Goal: Task Accomplishment & Management: Manage account settings

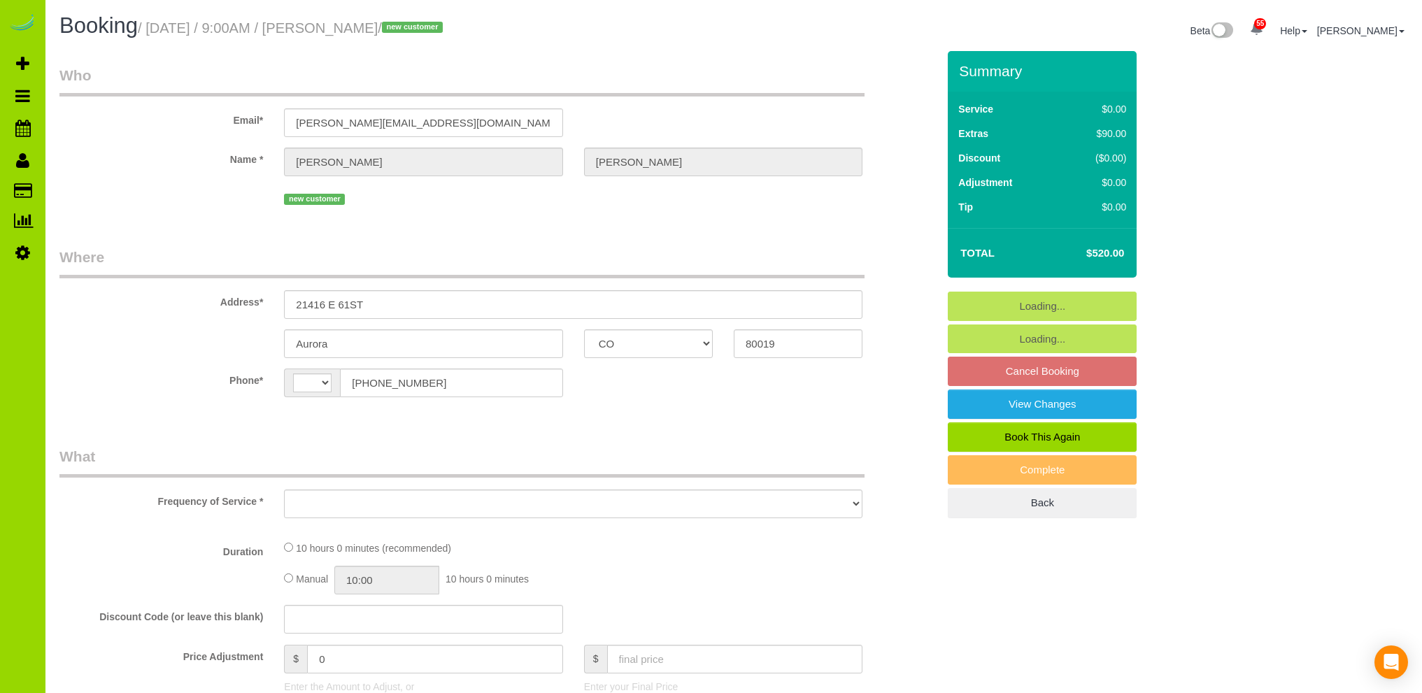
select select "CO"
select select "string:[GEOGRAPHIC_DATA]"
select select "object:1147"
select select "string:fspay-f6c75859-790e-4d96-86d7-7c38feb5960d"
select select "number:4"
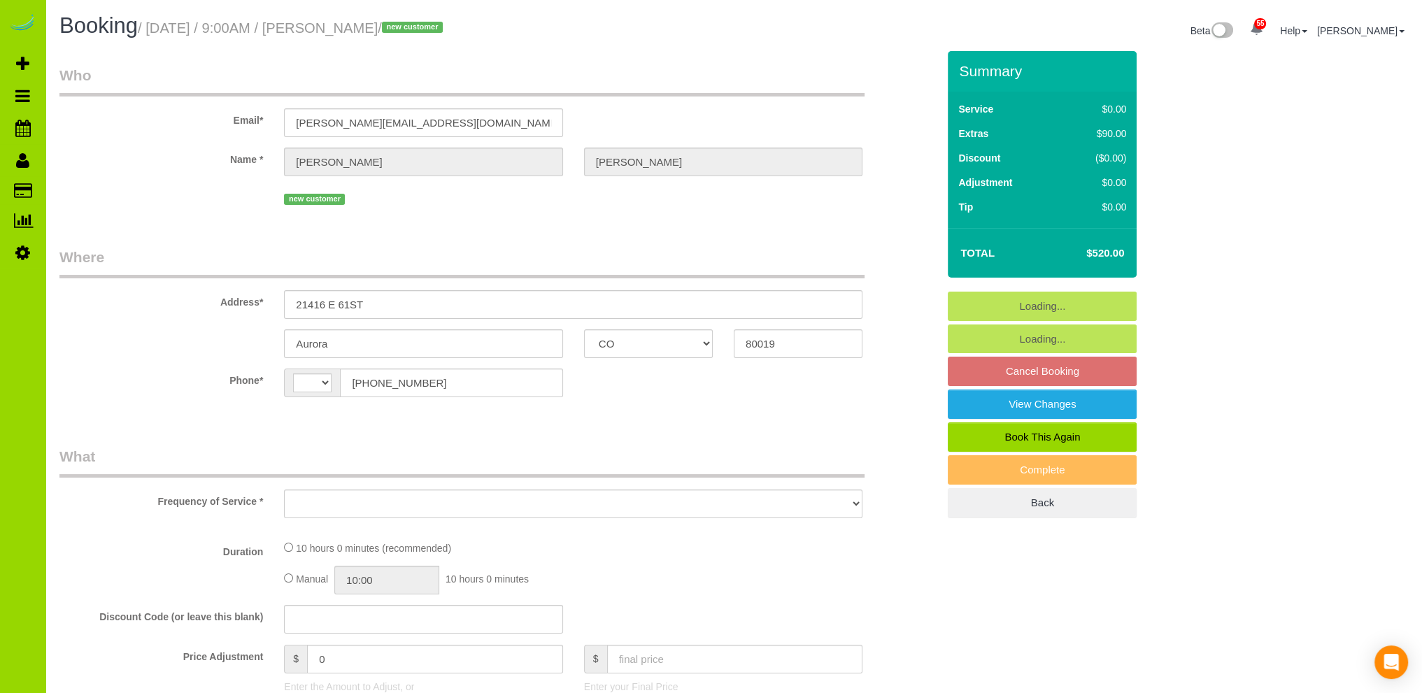
select select "number:15"
select select "spot1"
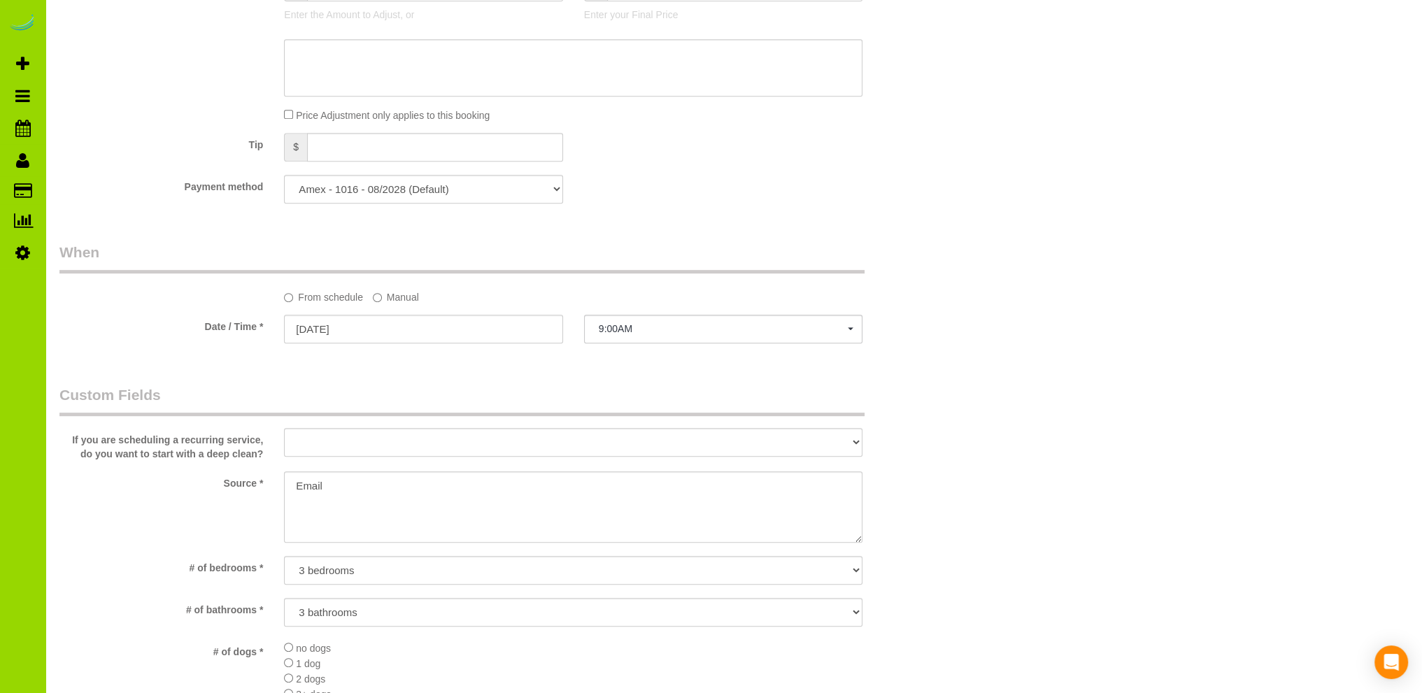
scroll to position [979, 0]
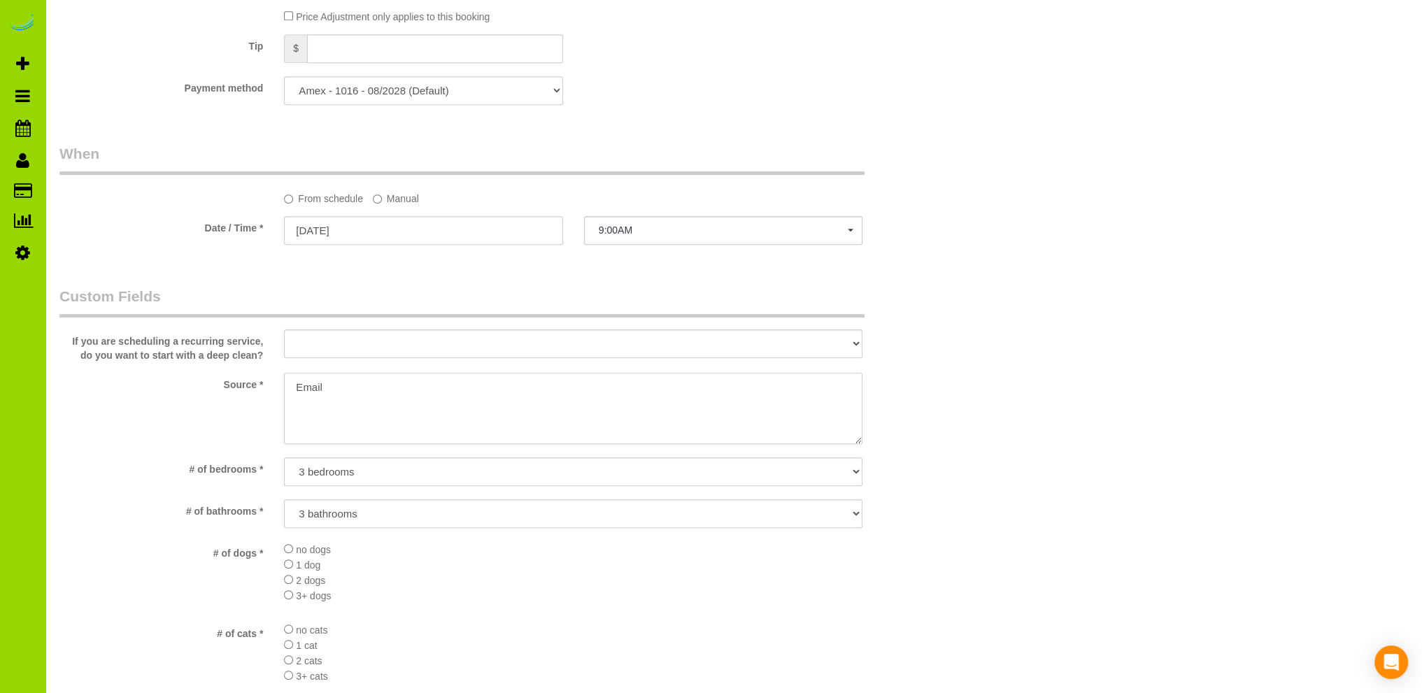
click at [344, 385] on textarea at bounding box center [573, 408] width 579 height 71
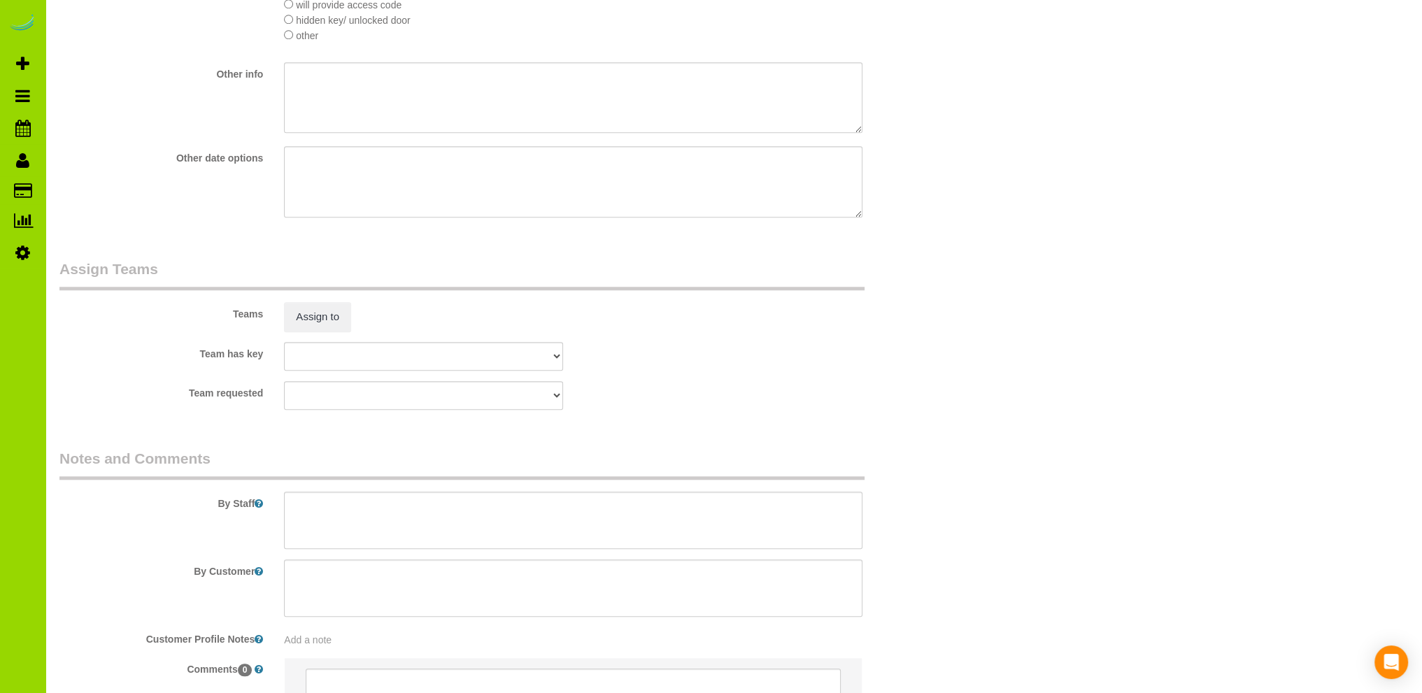
scroll to position [1819, 0]
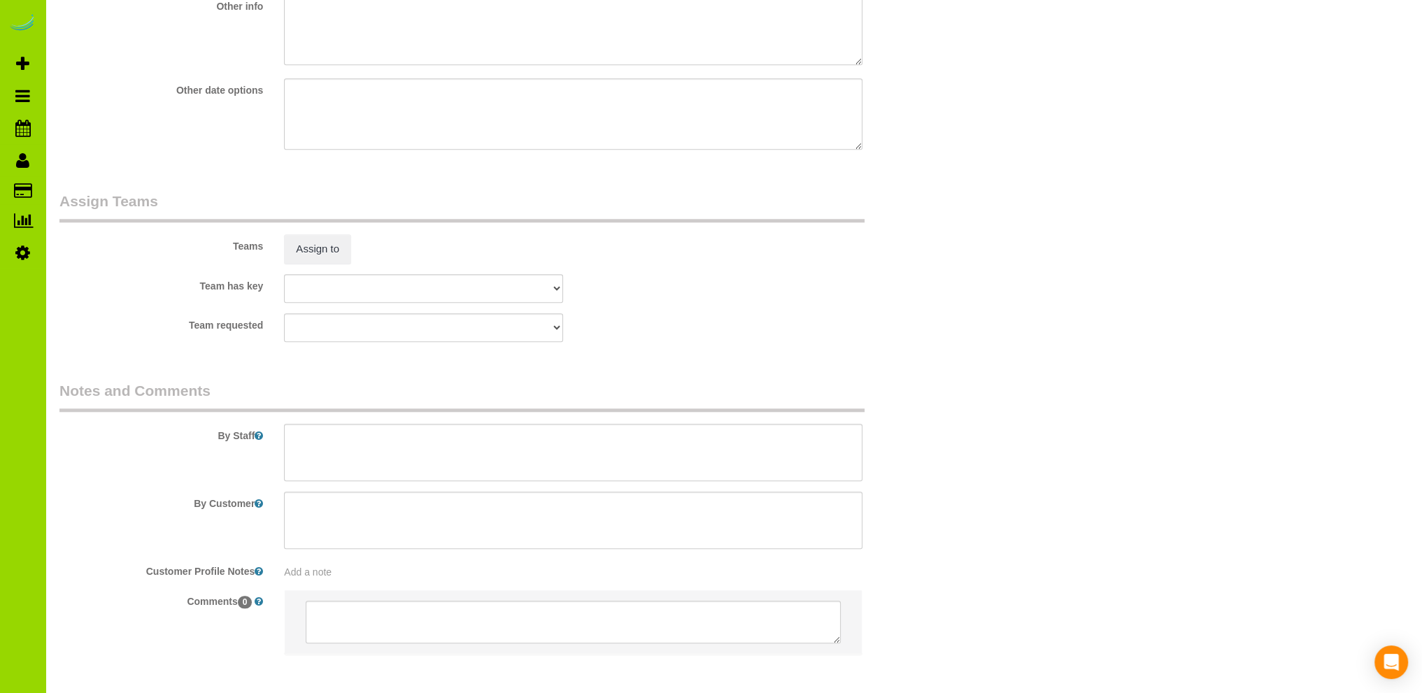
type textarea "Email Campaign - Realtor (2nd job booked by [PERSON_NAME])"
click at [374, 447] on textarea at bounding box center [573, 452] width 579 height 57
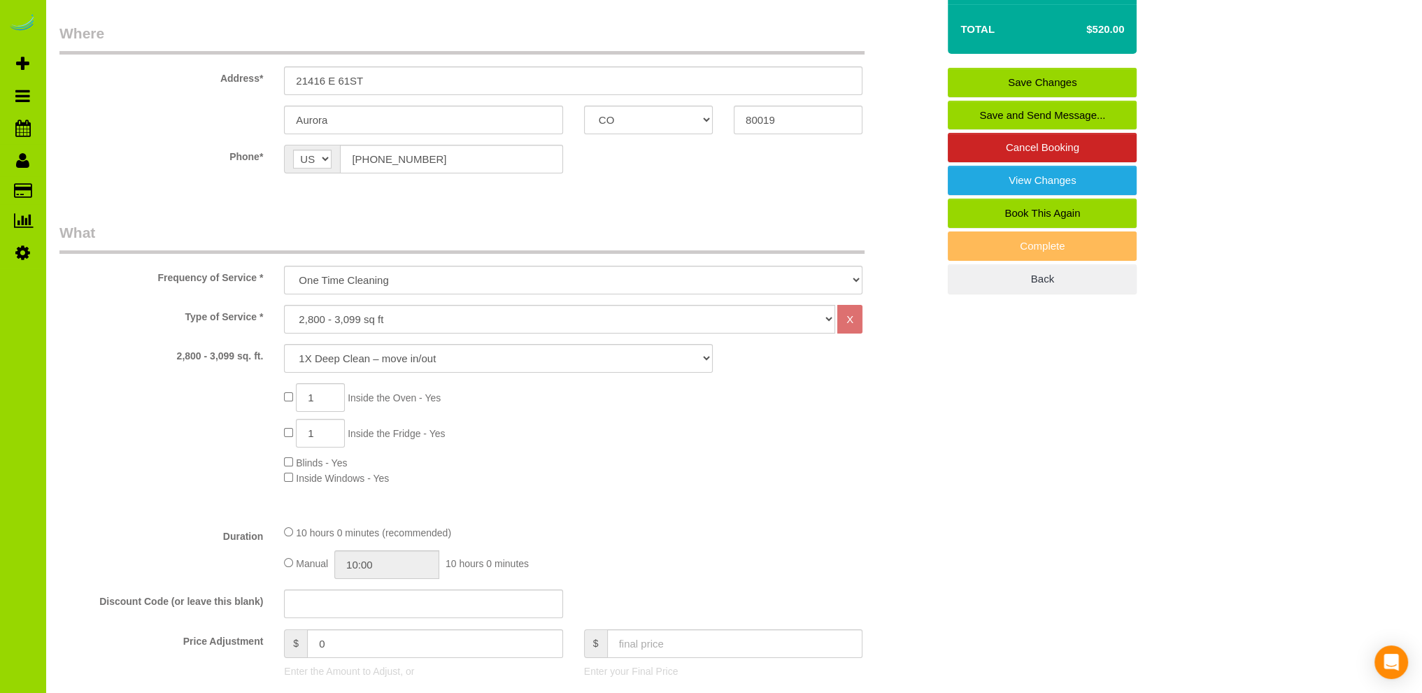
scroll to position [280, 0]
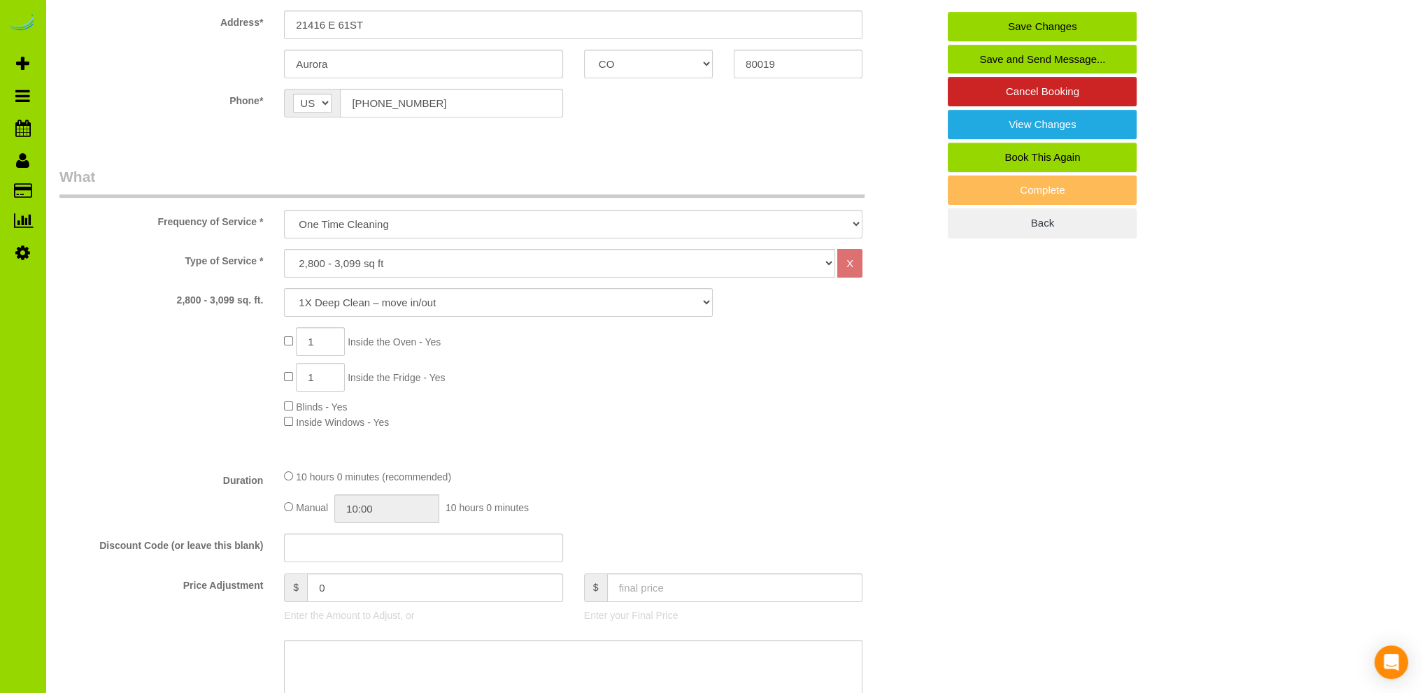
type textarea "- Est 10.5 hours. Thank you."
click at [360, 508] on input "10:00" at bounding box center [386, 509] width 105 height 29
type input "05:00"
click at [357, 537] on li "05:00" at bounding box center [372, 539] width 62 height 18
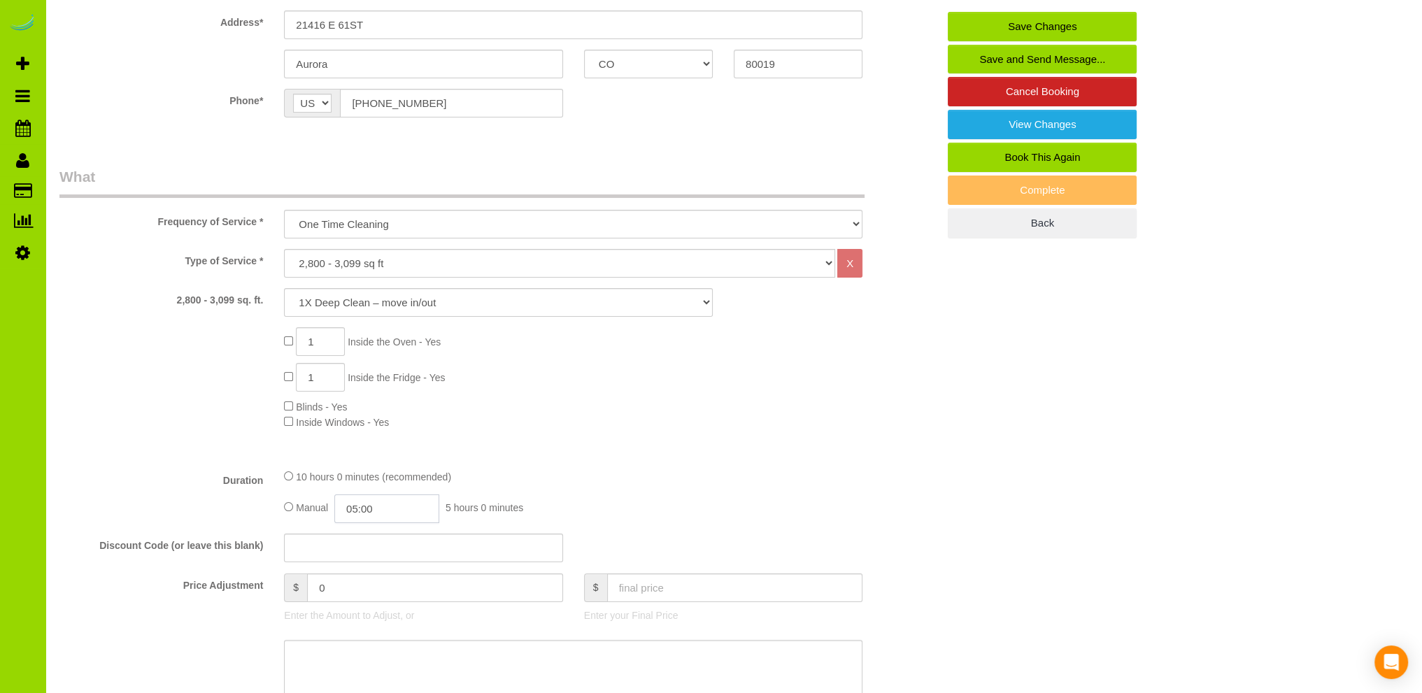
scroll to position [164, 0]
click at [393, 507] on input "05:00" at bounding box center [386, 509] width 105 height 29
select select "spot6"
type input "05:15"
select select "spot11"
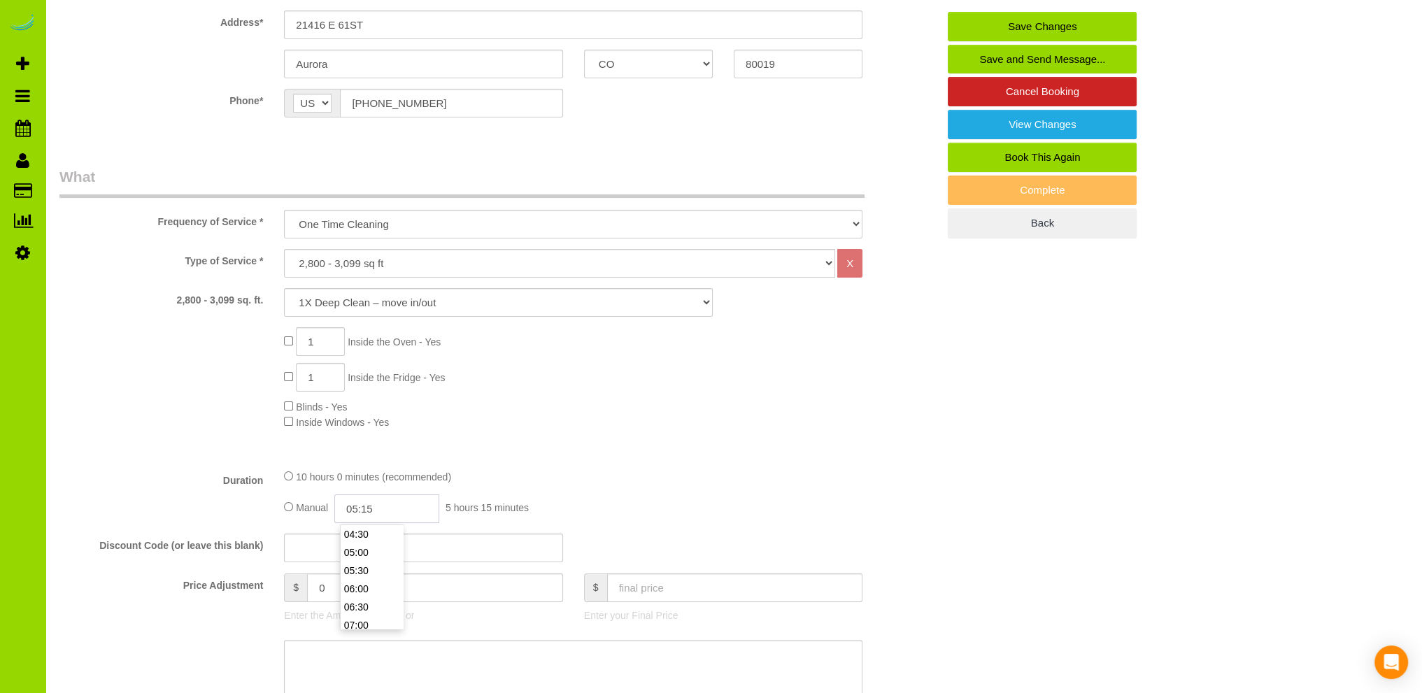
select select "spot16"
type input "05:15"
drag, startPoint x: 716, startPoint y: 423, endPoint x: 734, endPoint y: 402, distance: 28.3
click at [716, 422] on div "1 Inside the Oven - Yes 1 Inside the Fridge - Yes Blinds - Yes Inside Windows -…" at bounding box center [611, 378] width 674 height 102
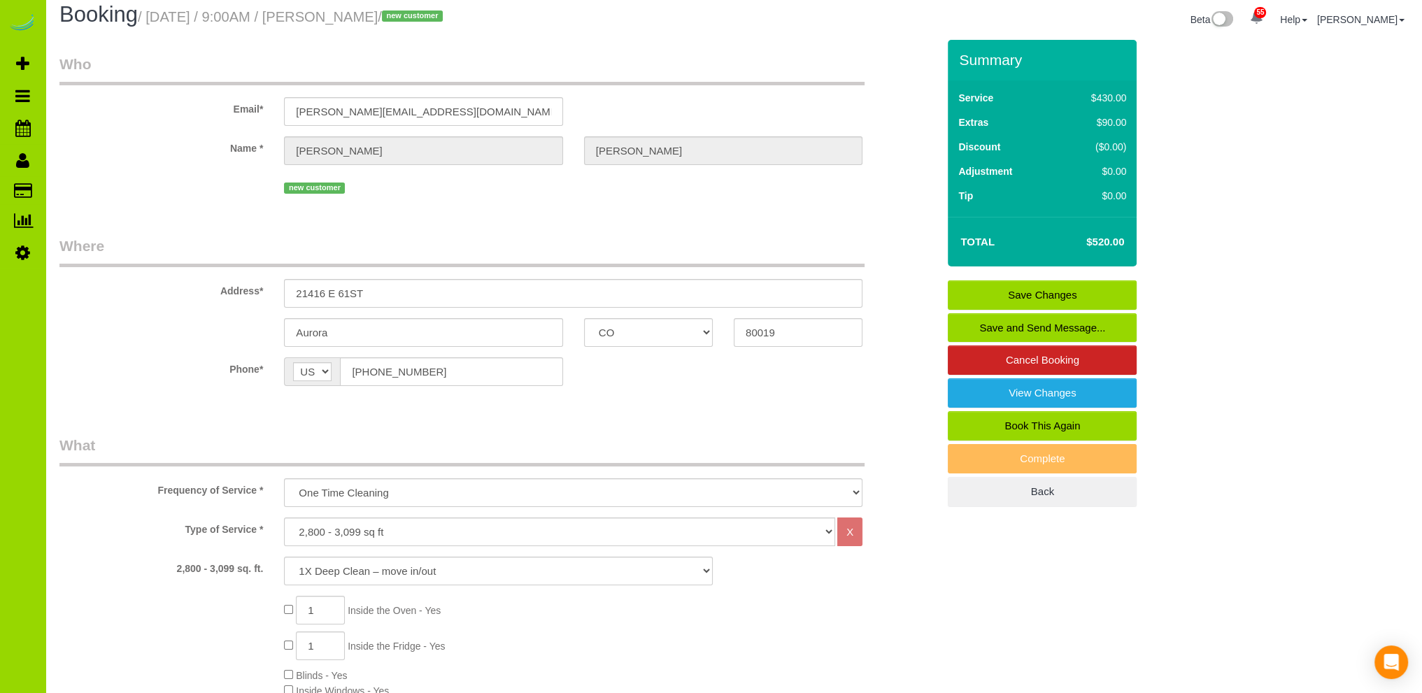
scroll to position [0, 0]
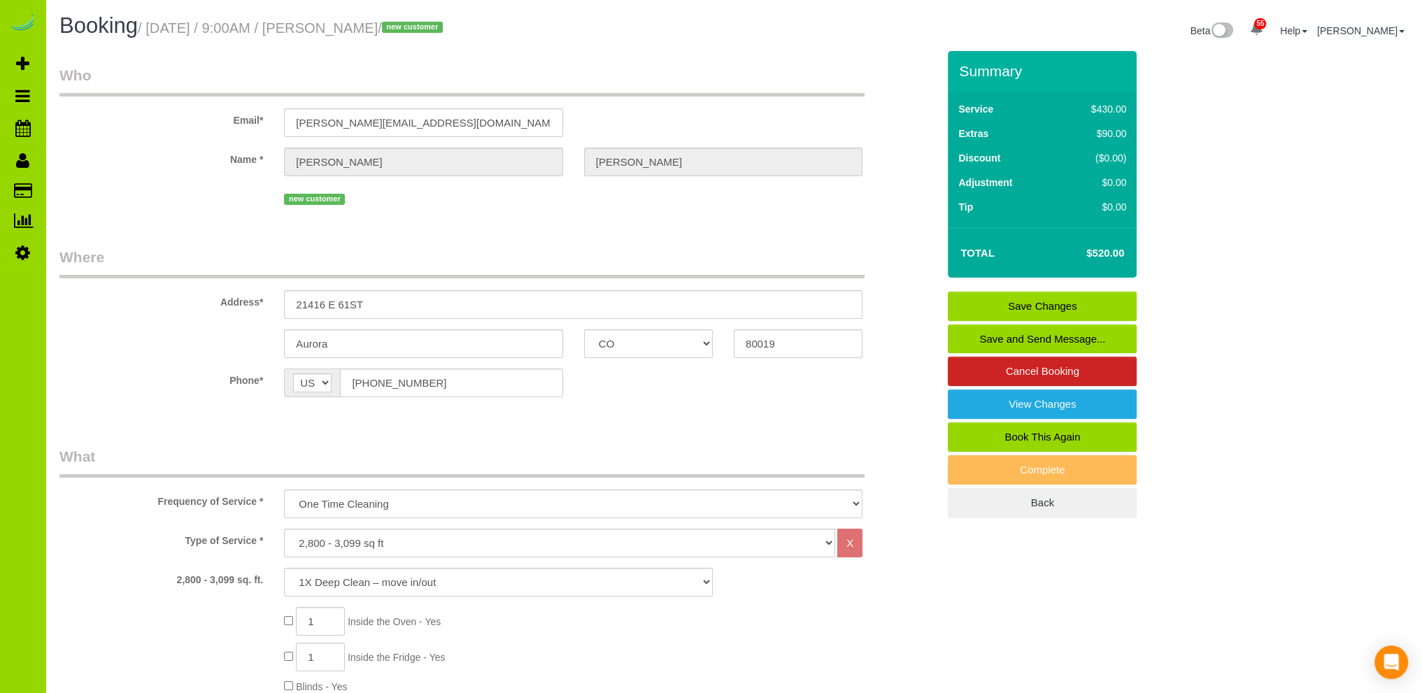
click at [990, 298] on link "Save Changes" at bounding box center [1042, 306] width 189 height 29
